Goal: Transaction & Acquisition: Download file/media

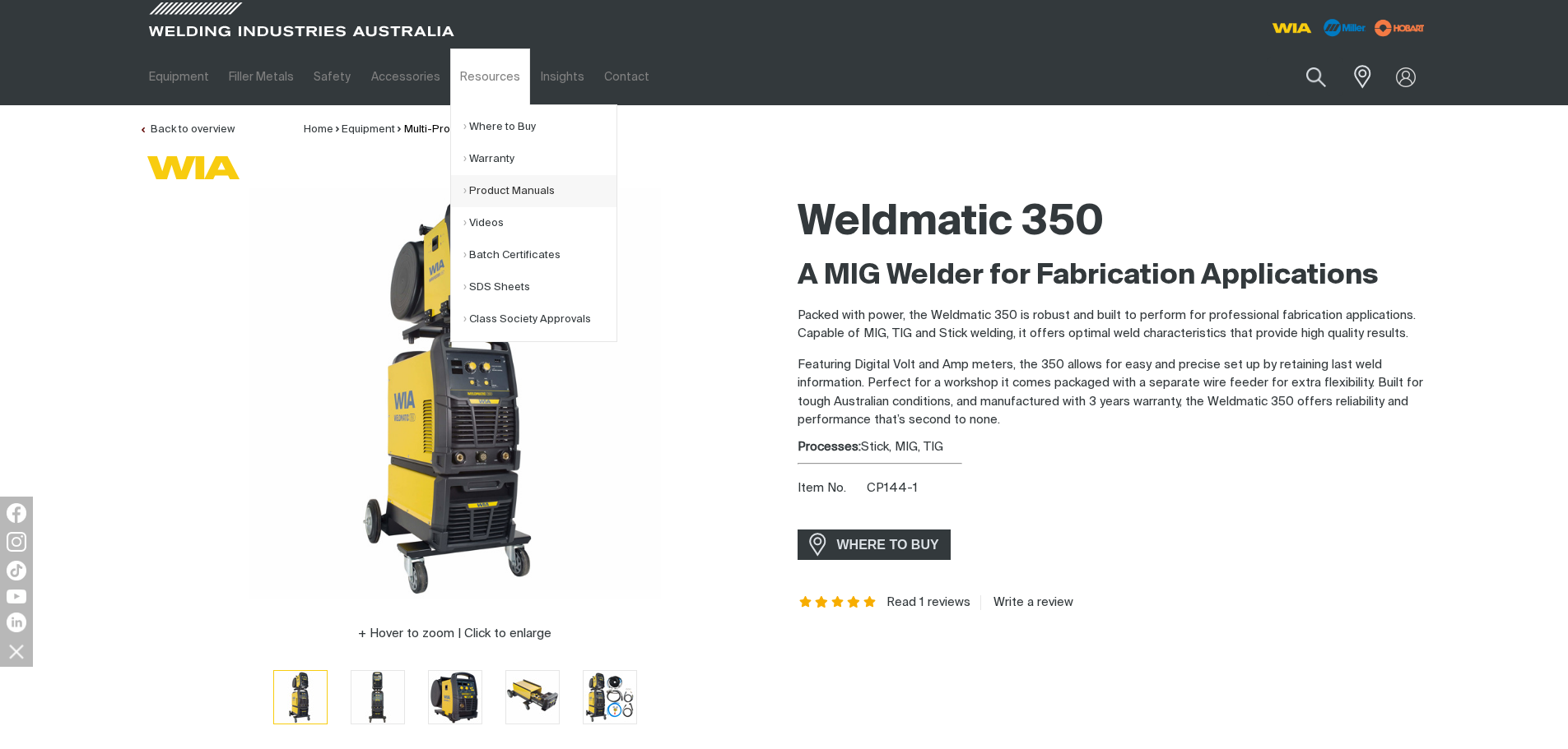
click at [493, 198] on link "Product Manuals" at bounding box center [540, 190] width 153 height 32
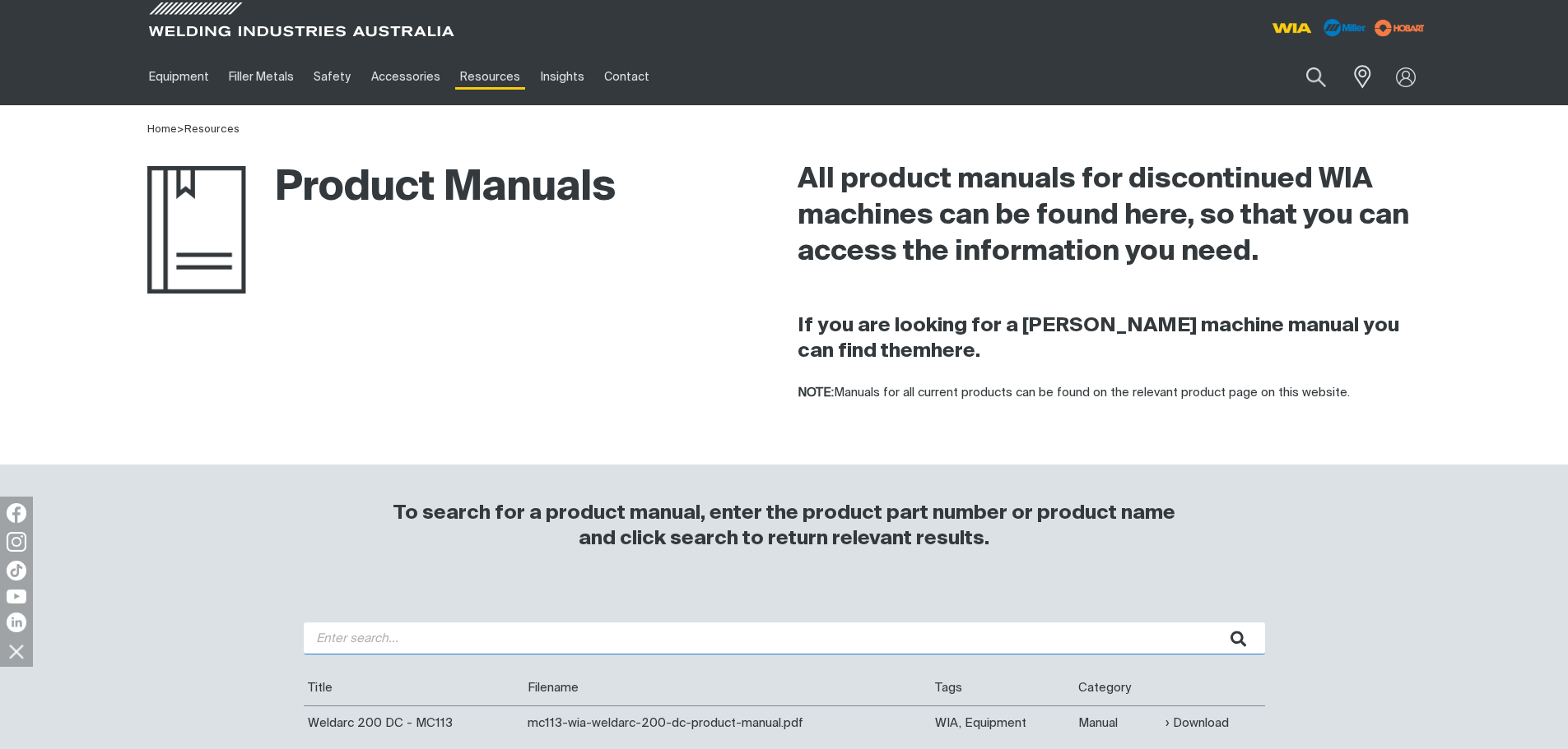
click at [375, 636] on input "search" at bounding box center [784, 639] width 961 height 32
type input "CP44"
click at [1213, 623] on button "submit" at bounding box center [1238, 639] width 52 height 32
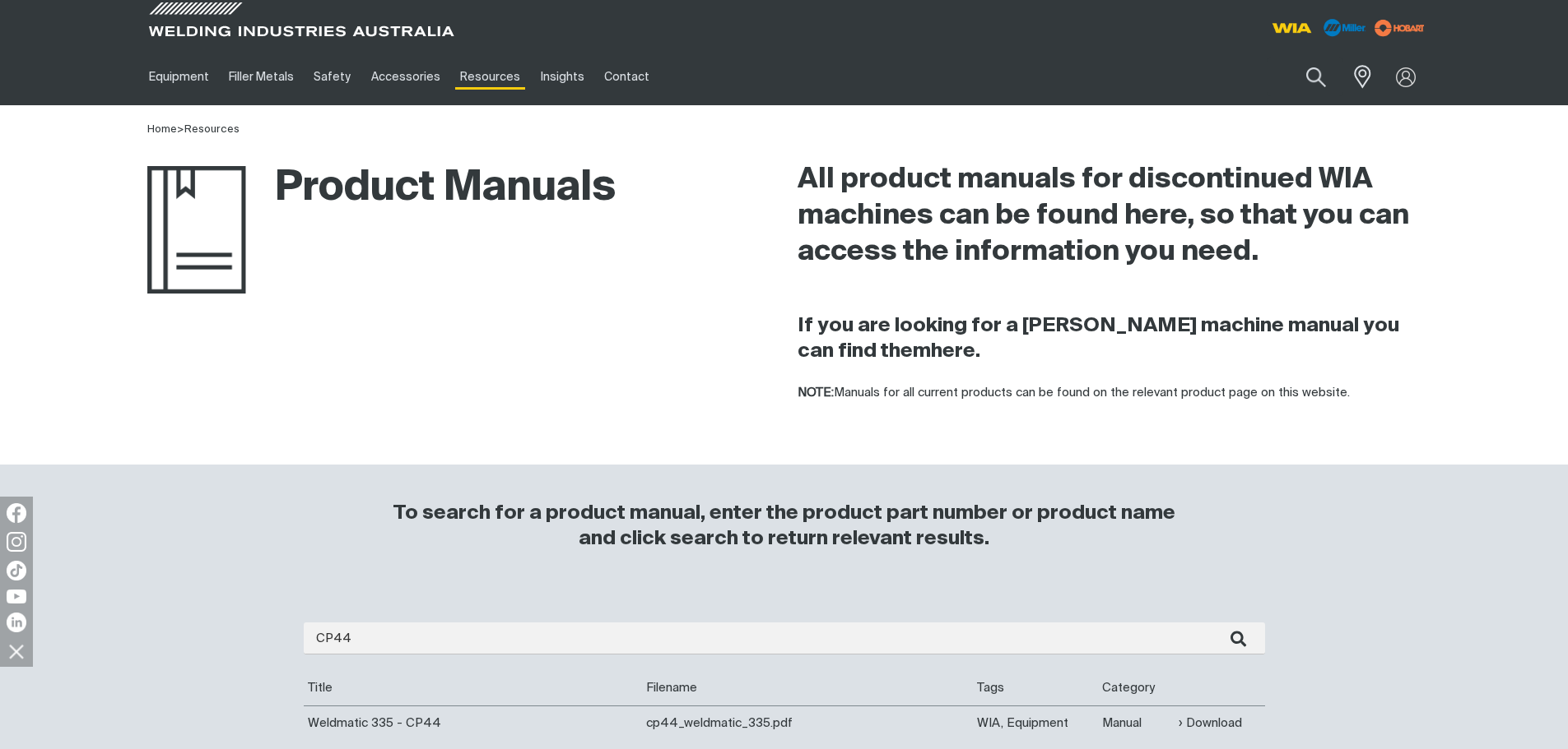
scroll to position [247, 0]
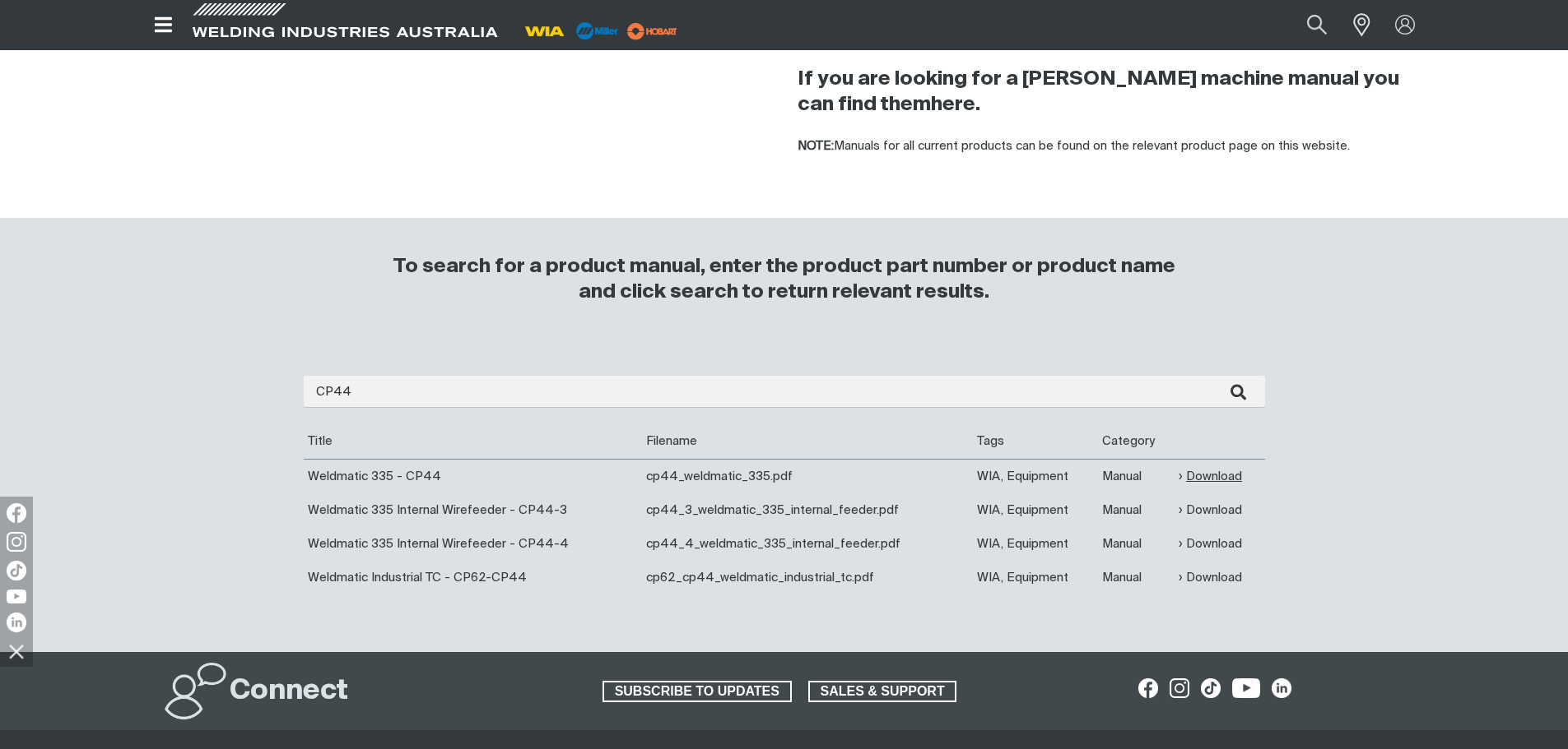
click at [1213, 479] on link "Download" at bounding box center [1210, 477] width 64 height 19
click at [1228, 513] on link "Download" at bounding box center [1210, 510] width 64 height 19
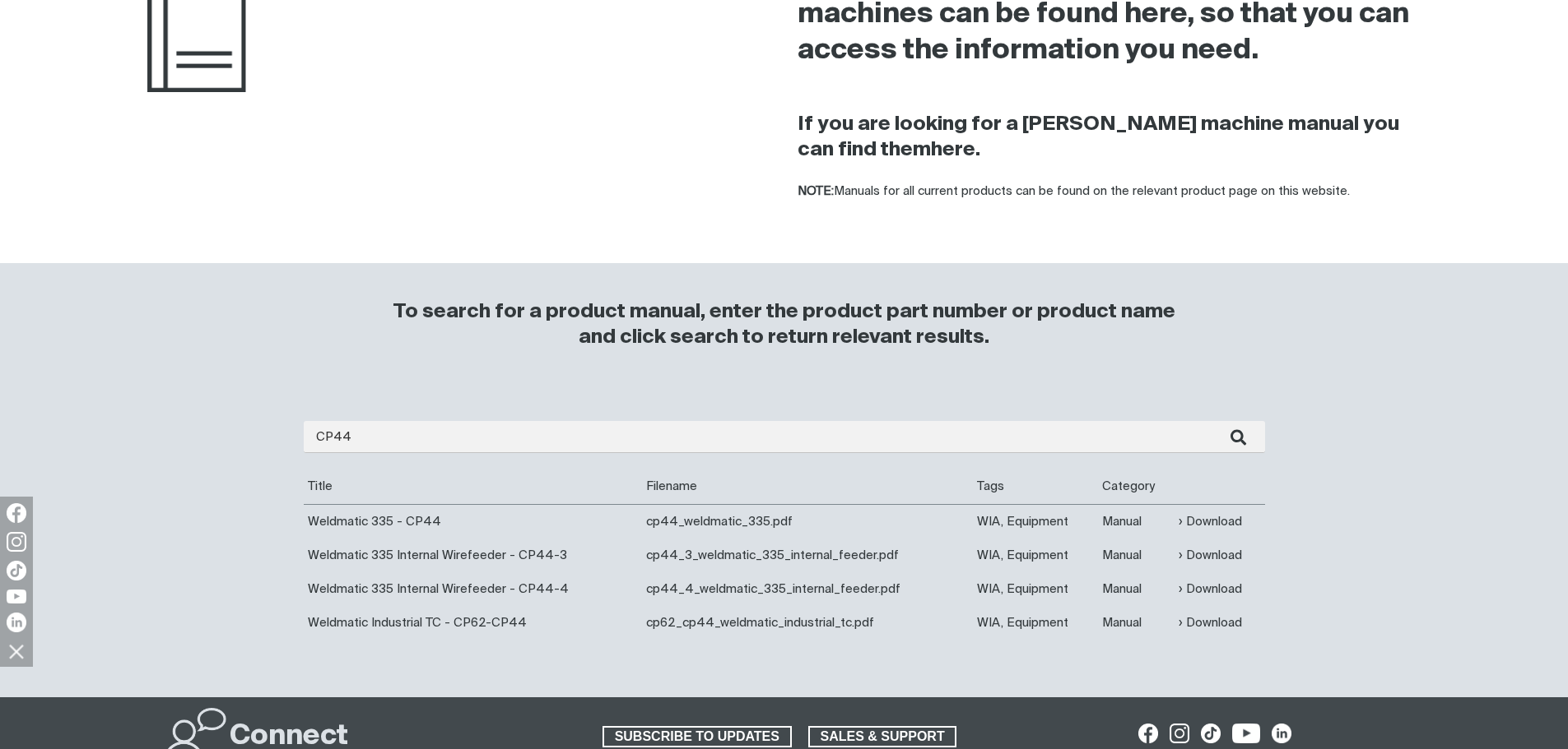
scroll to position [411, 0]
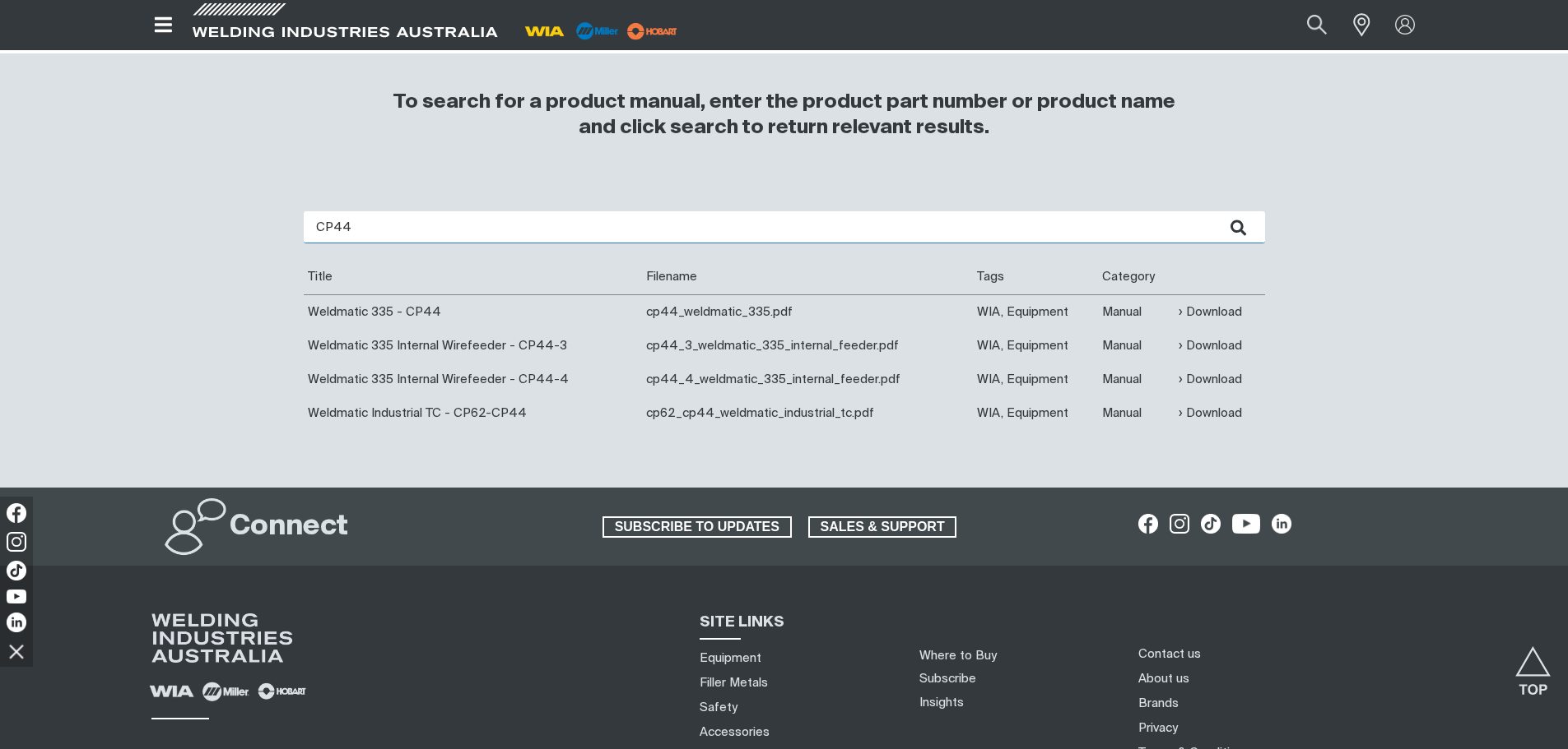
drag, startPoint x: 377, startPoint y: 229, endPoint x: 235, endPoint y: 232, distance: 142.0
click at [235, 232] on div "CP44 Are you looking for a product manual for a discontinued product? You're in…" at bounding box center [784, 333] width 1317 height 309
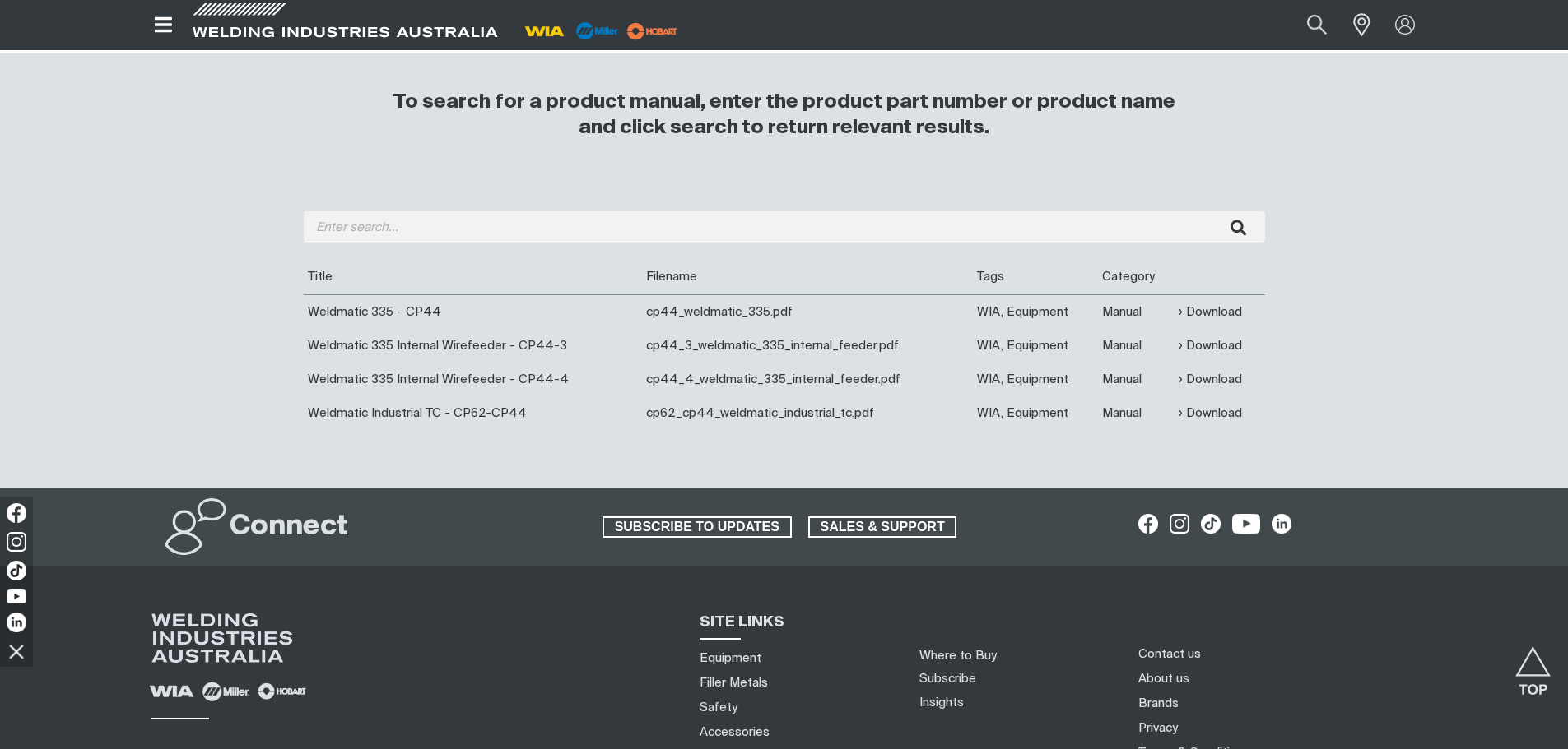
click at [214, 204] on div "Are you looking for a product manual for a discontinued product? You're in the …" at bounding box center [784, 333] width 1317 height 309
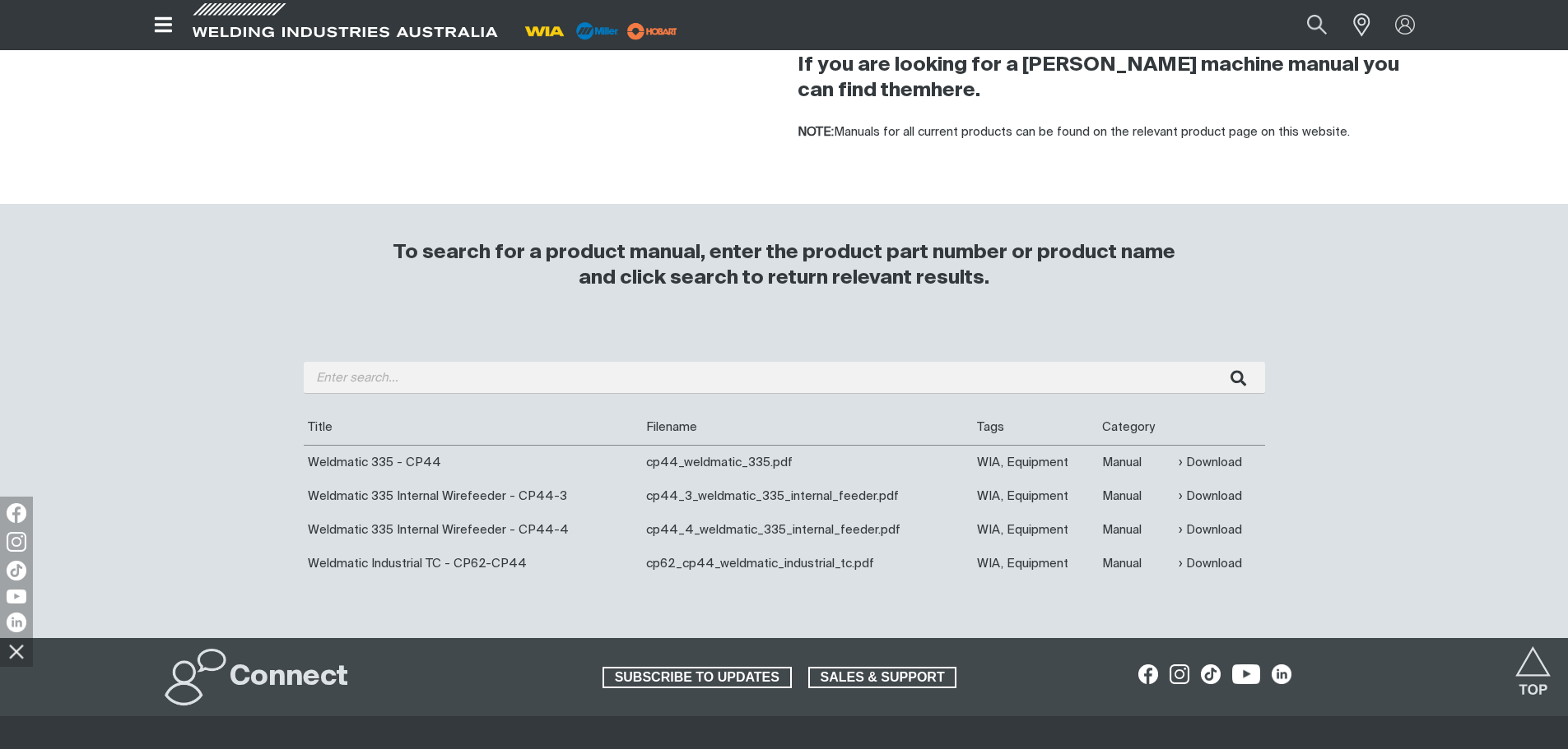
scroll to position [0, 0]
